Goal: Task Accomplishment & Management: Manage account settings

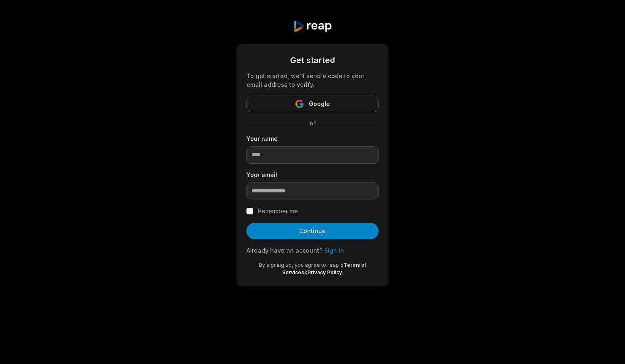
click at [271, 195] on input "email" at bounding box center [312, 190] width 132 height 17
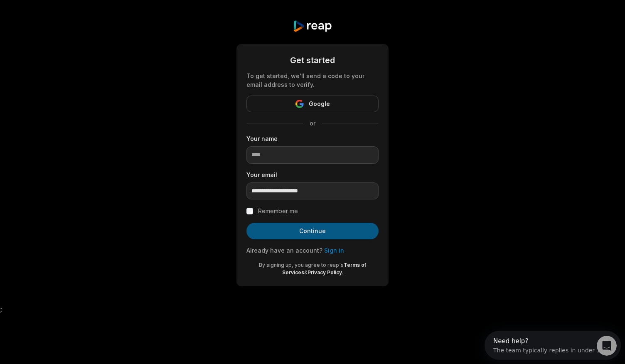
type input "**********"
click at [308, 232] on button "Continue" at bounding box center [312, 231] width 132 height 17
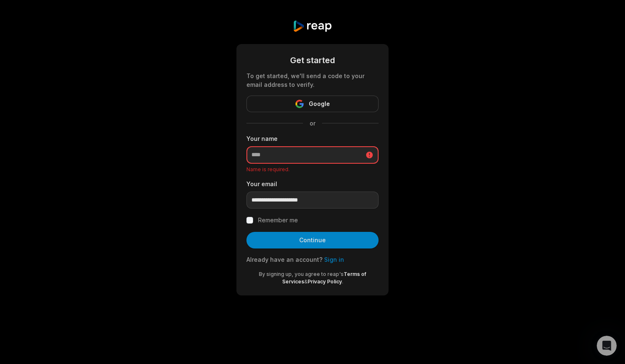
click at [304, 158] on input at bounding box center [312, 154] width 132 height 17
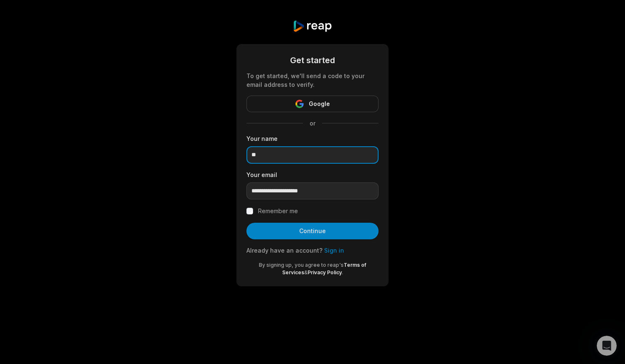
type input "*"
type input "*********"
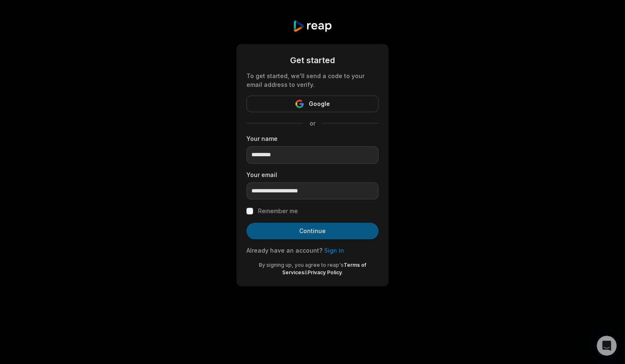
click at [287, 233] on button "Continue" at bounding box center [312, 231] width 132 height 17
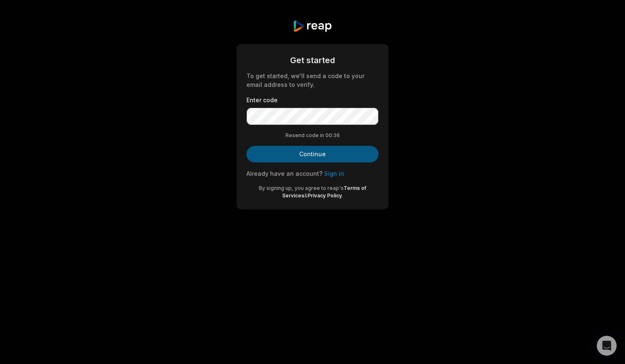
click at [292, 150] on button "Continue" at bounding box center [312, 154] width 132 height 17
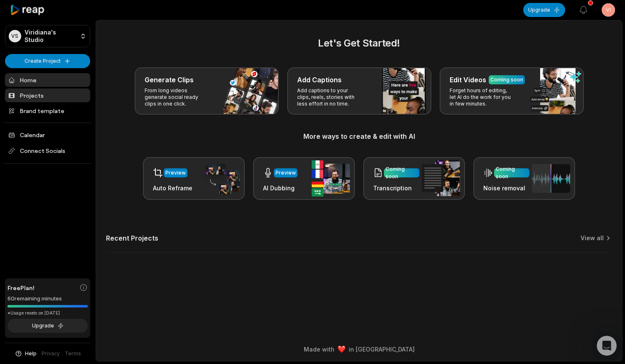
click at [56, 95] on link "Projects" at bounding box center [47, 95] width 85 height 14
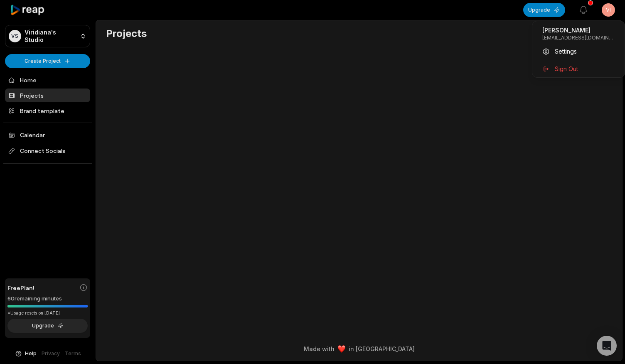
click at [608, 10] on html "VS Viridiana's Studio Create Project Home Projects Brand template Calendar Conn…" at bounding box center [312, 182] width 625 height 364
click at [454, 83] on html "VS Viridiana's Studio Create Project Home Projects Brand template Calendar Conn…" at bounding box center [312, 182] width 625 height 364
click at [42, 107] on link "Brand template" at bounding box center [47, 111] width 85 height 14
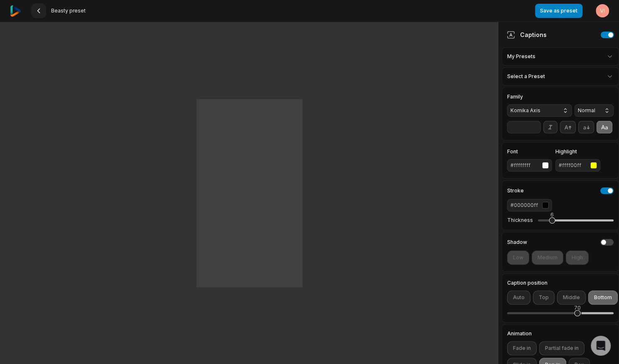
click at [37, 7] on icon at bounding box center [38, 10] width 7 height 7
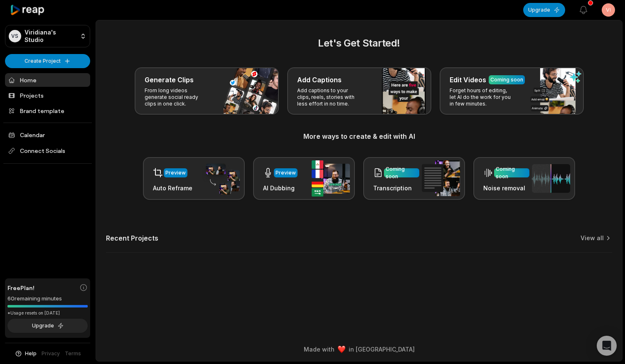
click at [33, 81] on link "Home" at bounding box center [47, 80] width 85 height 14
click at [141, 229] on div "Let's Get Started! Generate Clips From long videos generate social ready clips …" at bounding box center [359, 149] width 526 height 227
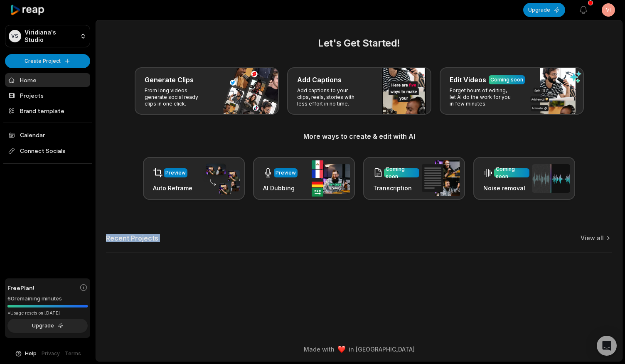
click at [25, 6] on icon at bounding box center [27, 10] width 35 height 11
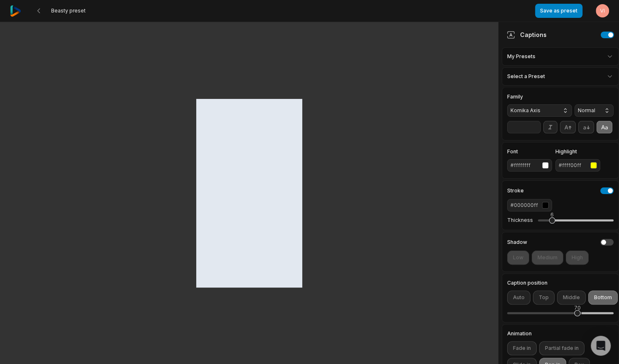
click at [17, 12] on img at bounding box center [15, 10] width 11 height 11
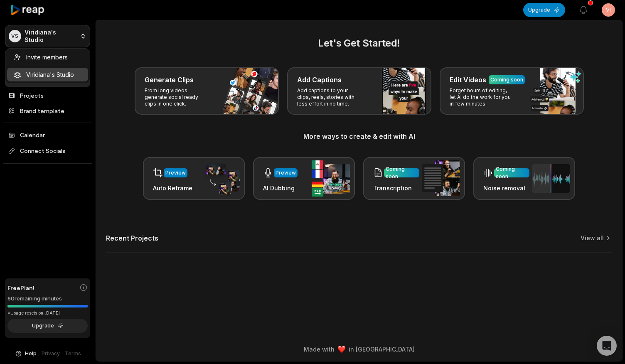
click at [58, 35] on html "VS [PERSON_NAME]'s Studio Create Project Home Projects Brand template Calendar …" at bounding box center [312, 182] width 625 height 364
click at [606, 10] on html "VS [PERSON_NAME]'s Studio Create Project Home Projects Brand template Calendar …" at bounding box center [312, 182] width 625 height 364
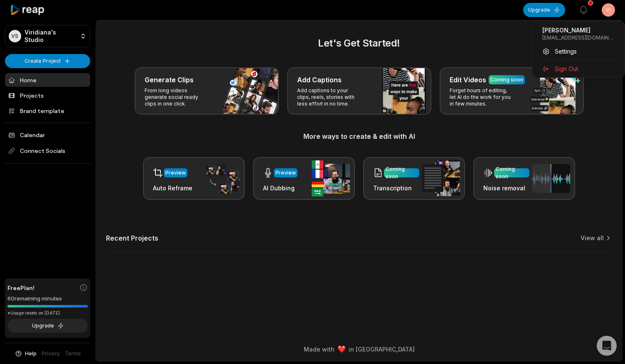
click at [606, 10] on html "VS [PERSON_NAME]'s Studio Create Project Home Projects Brand template Calendar …" at bounding box center [312, 182] width 625 height 364
click at [581, 64] on div "Sign Out" at bounding box center [578, 69] width 86 height 14
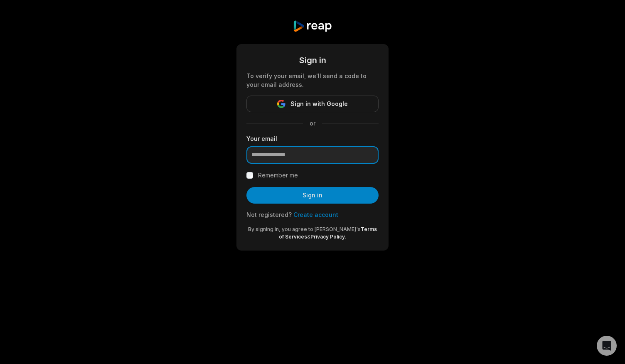
click at [328, 152] on input "email" at bounding box center [312, 154] width 132 height 17
type input "*"
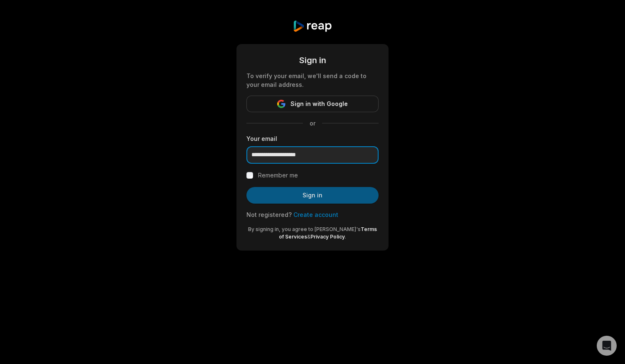
type input "**********"
click at [307, 193] on button "Sign in" at bounding box center [312, 195] width 132 height 17
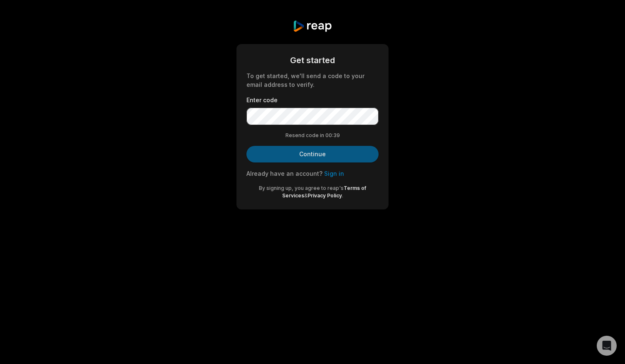
click at [312, 156] on button "Continue" at bounding box center [312, 154] width 132 height 17
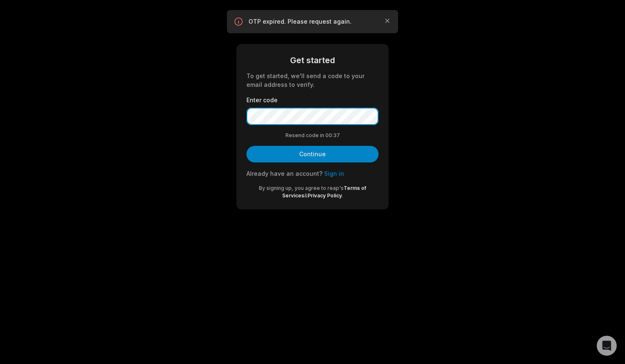
click at [228, 103] on div "Get started To get started, we'll send a code to your email address to verify. …" at bounding box center [312, 114] width 625 height 229
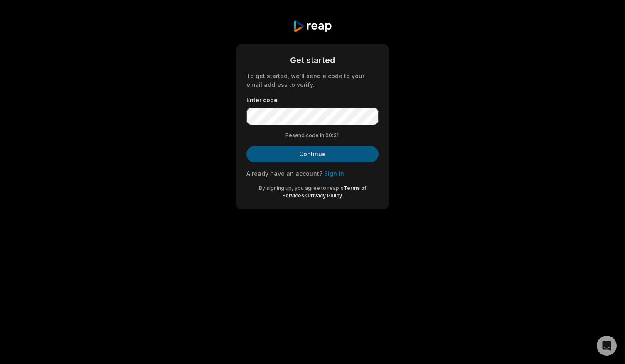
click at [313, 152] on button "Continue" at bounding box center [312, 154] width 132 height 17
